Goal: Information Seeking & Learning: Understand process/instructions

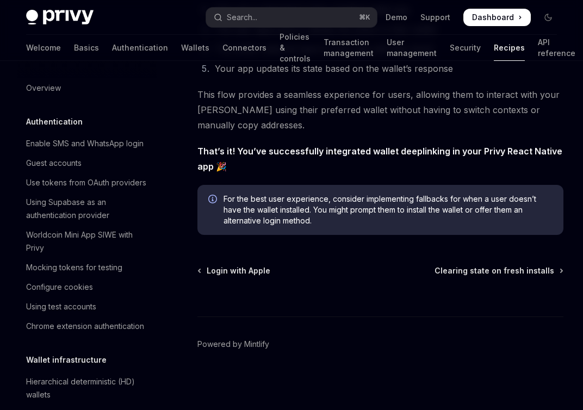
scroll to position [1268, 0]
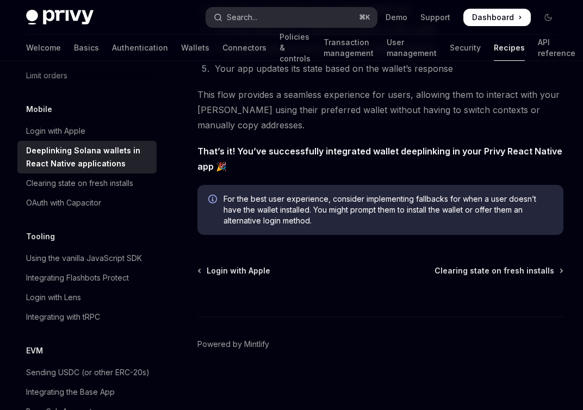
click at [276, 16] on button "Search... ⌘ K" at bounding box center [291, 18] width 171 height 20
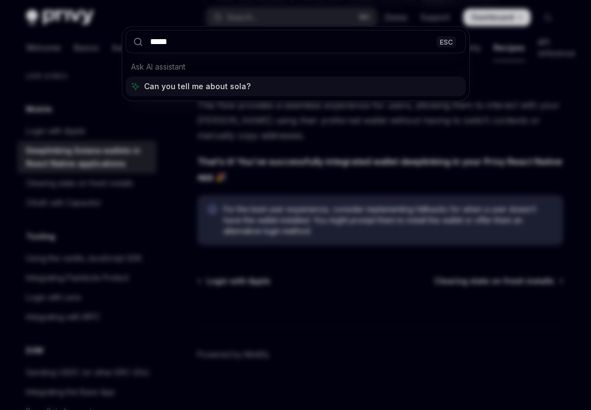
type input "******"
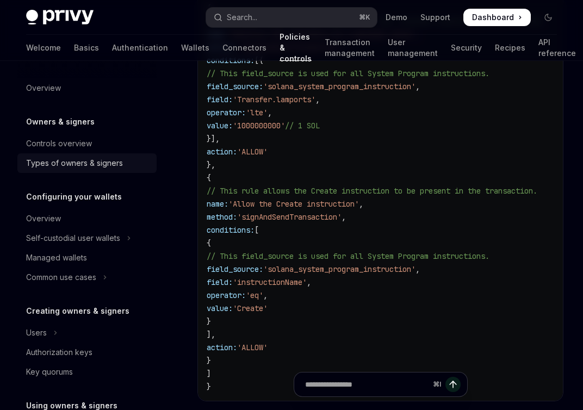
scroll to position [1955, 0]
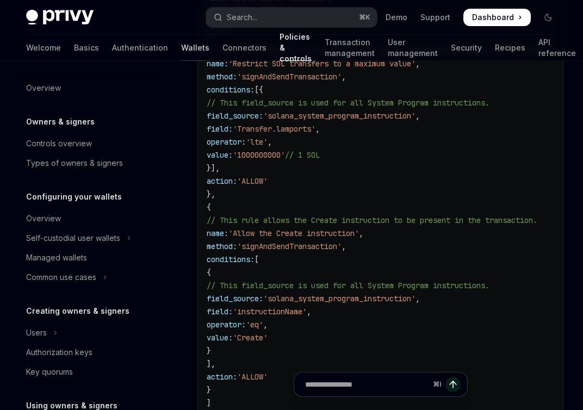
click at [181, 50] on link "Wallets" at bounding box center [195, 48] width 28 height 26
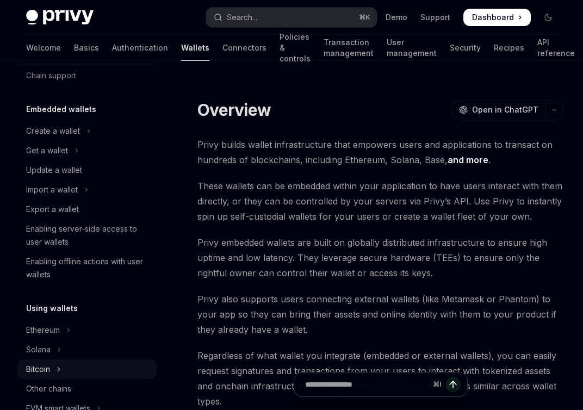
scroll to position [38, 0]
click at [61, 351] on button "Solana" at bounding box center [86, 349] width 139 height 20
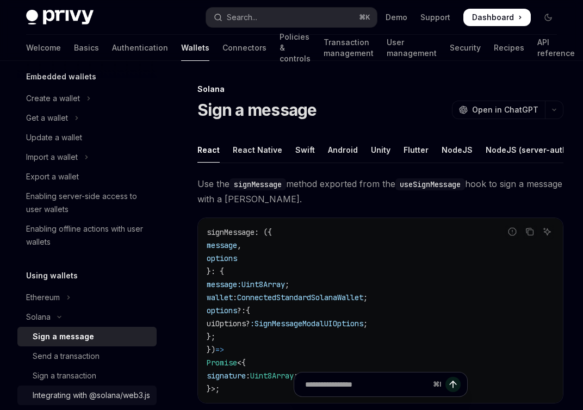
scroll to position [73, 0]
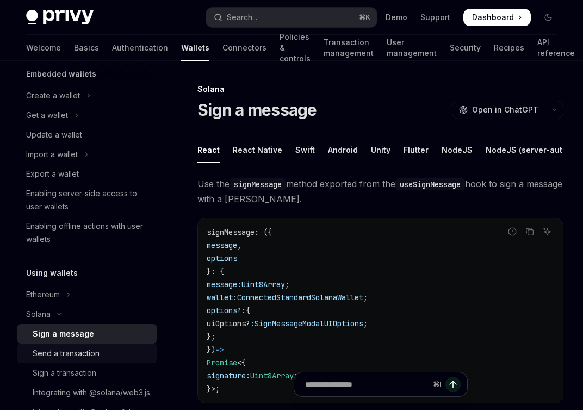
click at [86, 347] on div "Send a transaction" at bounding box center [66, 353] width 67 height 13
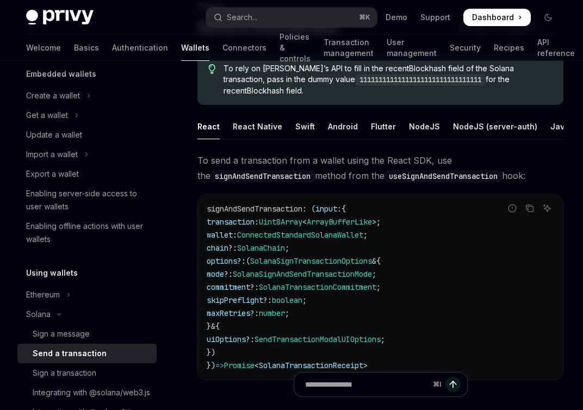
scroll to position [101, 0]
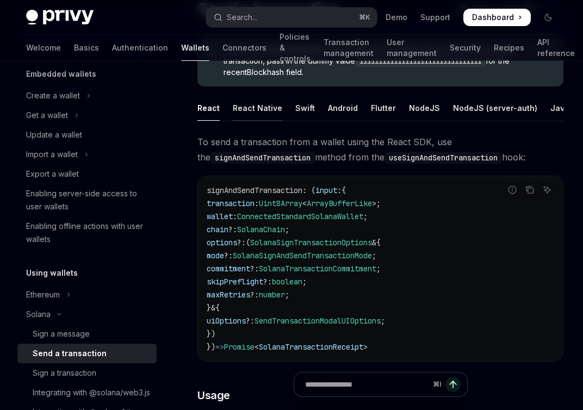
click at [256, 101] on div "React Native" at bounding box center [257, 108] width 49 height 26
type textarea "*"
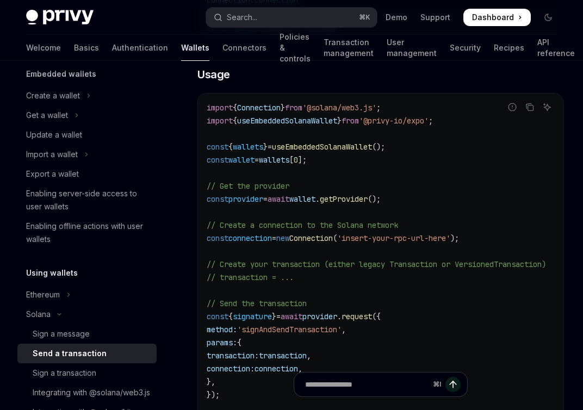
scroll to position [356, 0]
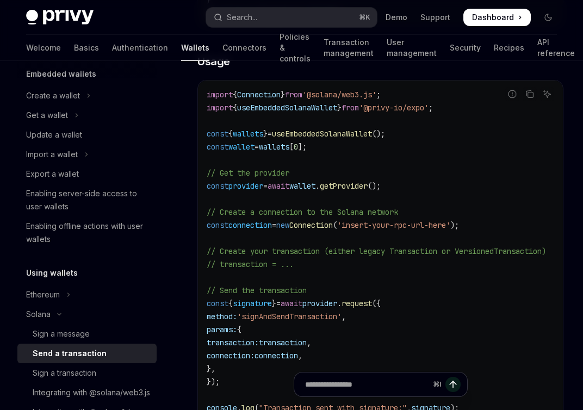
click at [309, 181] on span "wallet" at bounding box center [302, 186] width 26 height 10
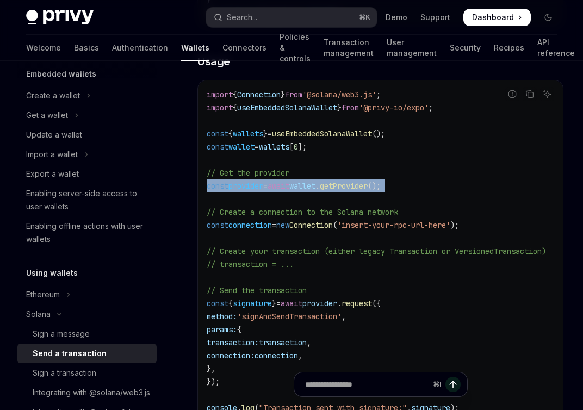
click at [309, 181] on span "wallet" at bounding box center [302, 186] width 26 height 10
copy code "const provider = await wallet . getProvider ();"
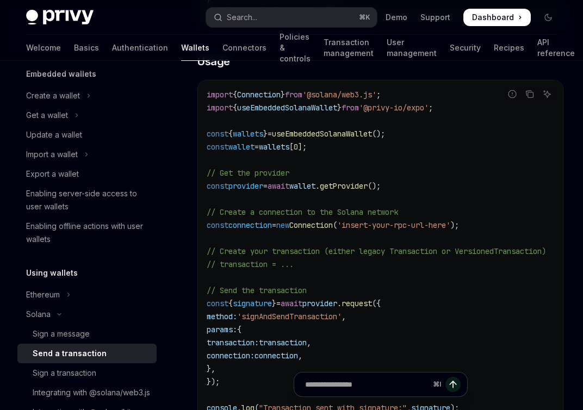
click at [353, 258] on code "import { Connection } from '@solana/web3.js' ; import { useEmbeddedSolanaWallet…" at bounding box center [388, 251] width 365 height 326
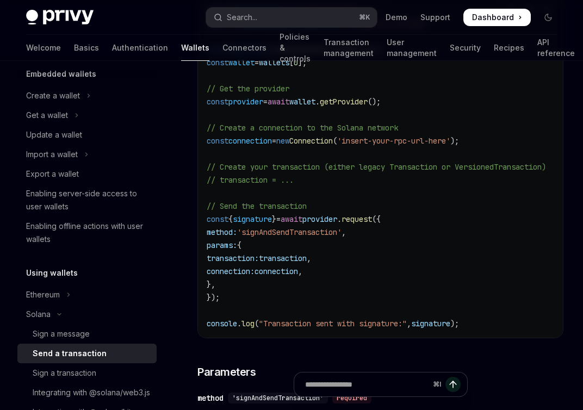
scroll to position [440, 0]
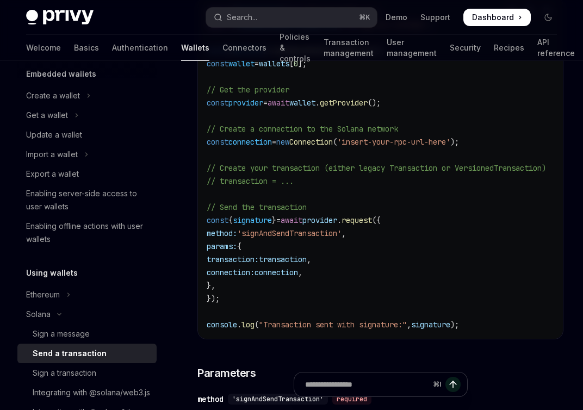
click at [276, 139] on span "=" at bounding box center [274, 142] width 4 height 10
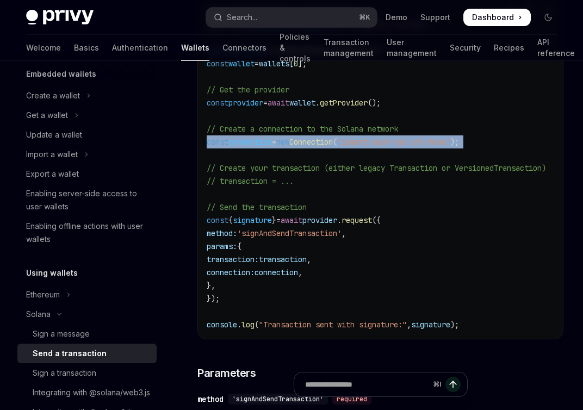
click at [276, 139] on span "=" at bounding box center [274, 142] width 4 height 10
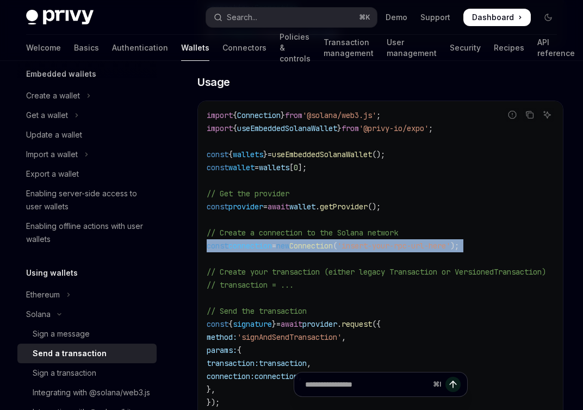
scroll to position [389, 0]
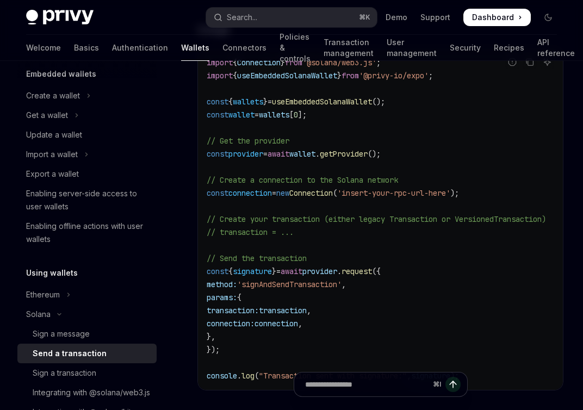
click at [237, 347] on code "import { Connection } from '@solana/web3.js' ; import { useEmbeddedSolanaWallet…" at bounding box center [388, 219] width 365 height 326
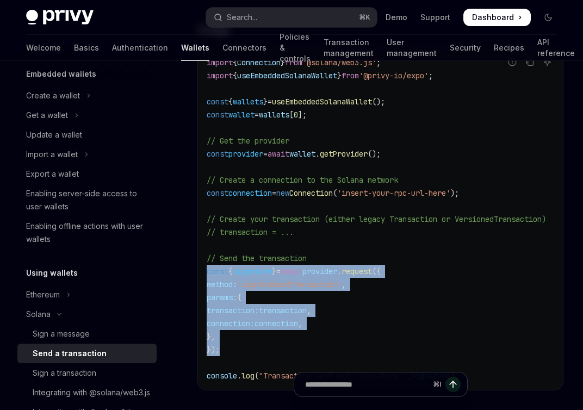
drag, startPoint x: 234, startPoint y: 341, endPoint x: 189, endPoint y: 266, distance: 87.5
click at [189, 266] on div "Solana Send a transaction OpenAI Open in ChatGPT OpenAI Open in ChatGPT To rely…" at bounding box center [278, 368] width 574 height 1348
copy code "const { signature } = await provider . request ({ method: 'signAndSendTransacti…"
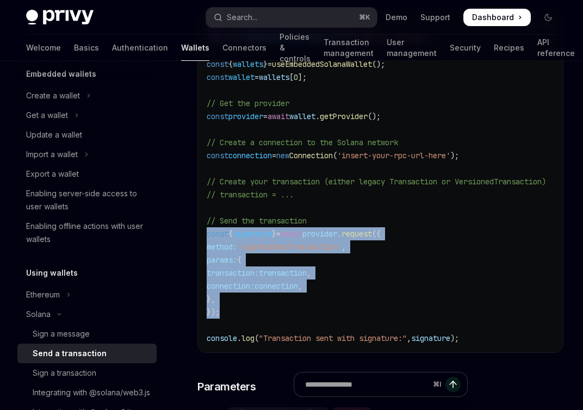
scroll to position [427, 0]
